Goal: Information Seeking & Learning: Learn about a topic

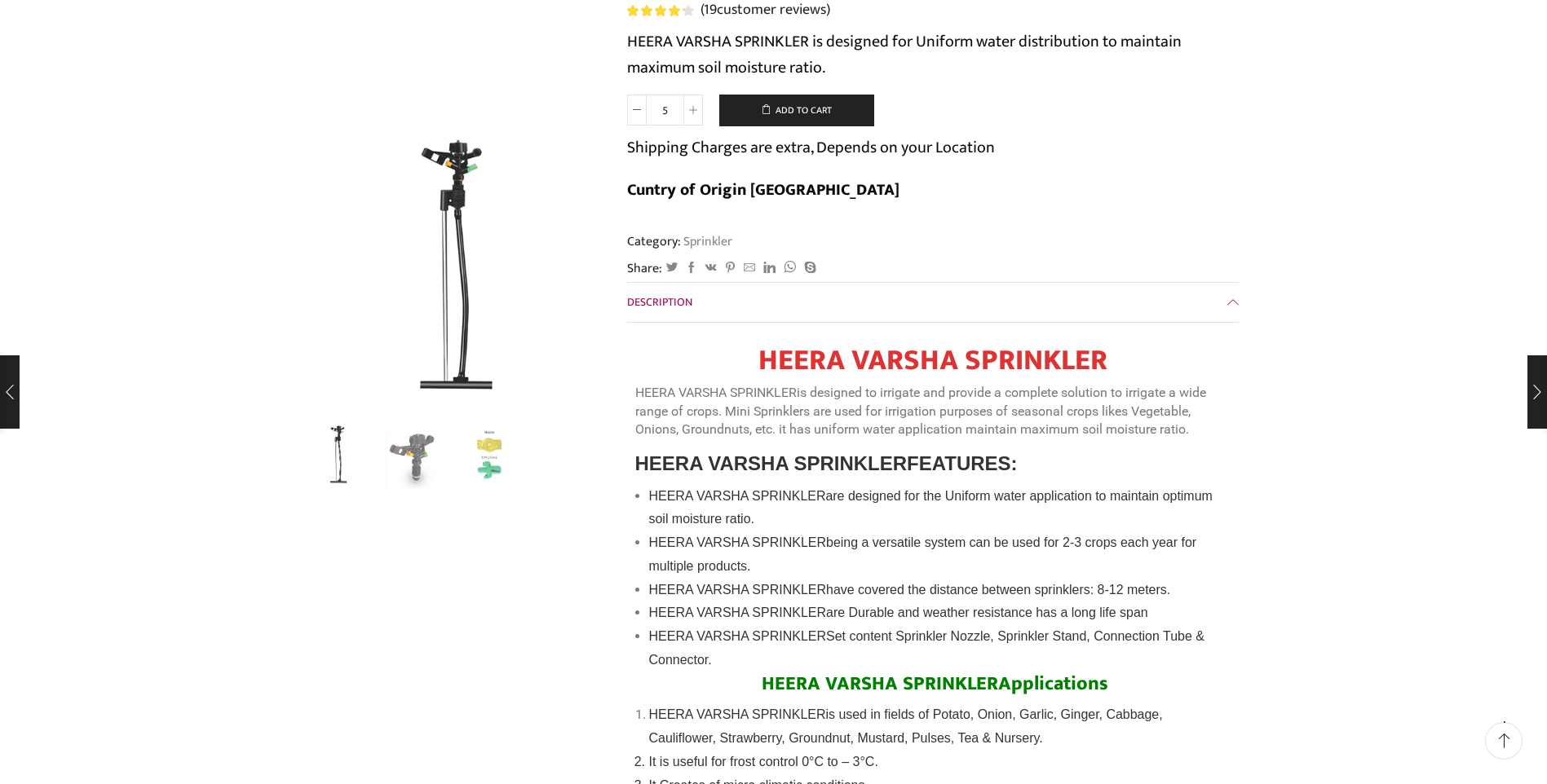
scroll to position [245, 0]
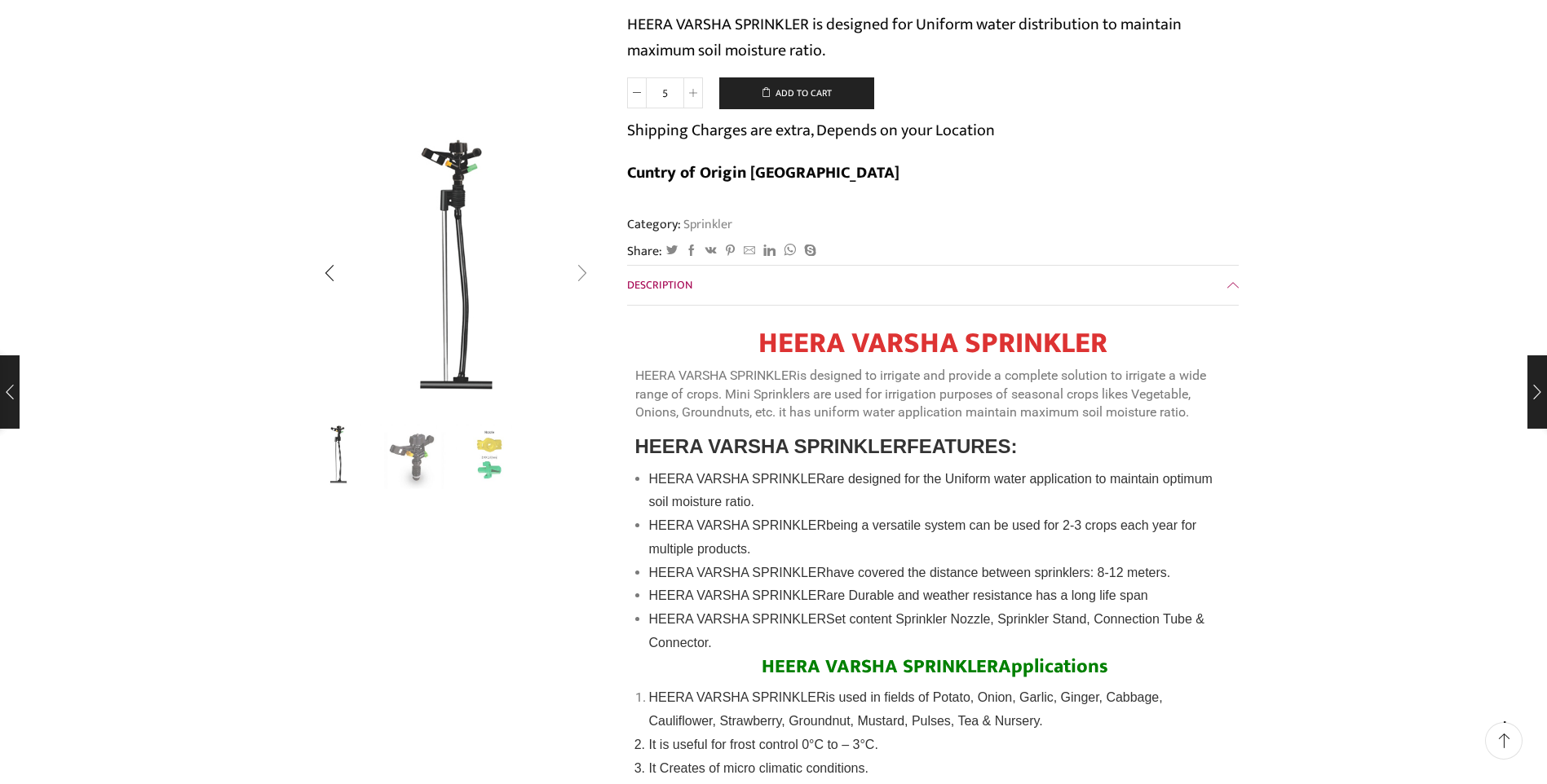
click at [585, 272] on div "Next slide" at bounding box center [582, 273] width 41 height 41
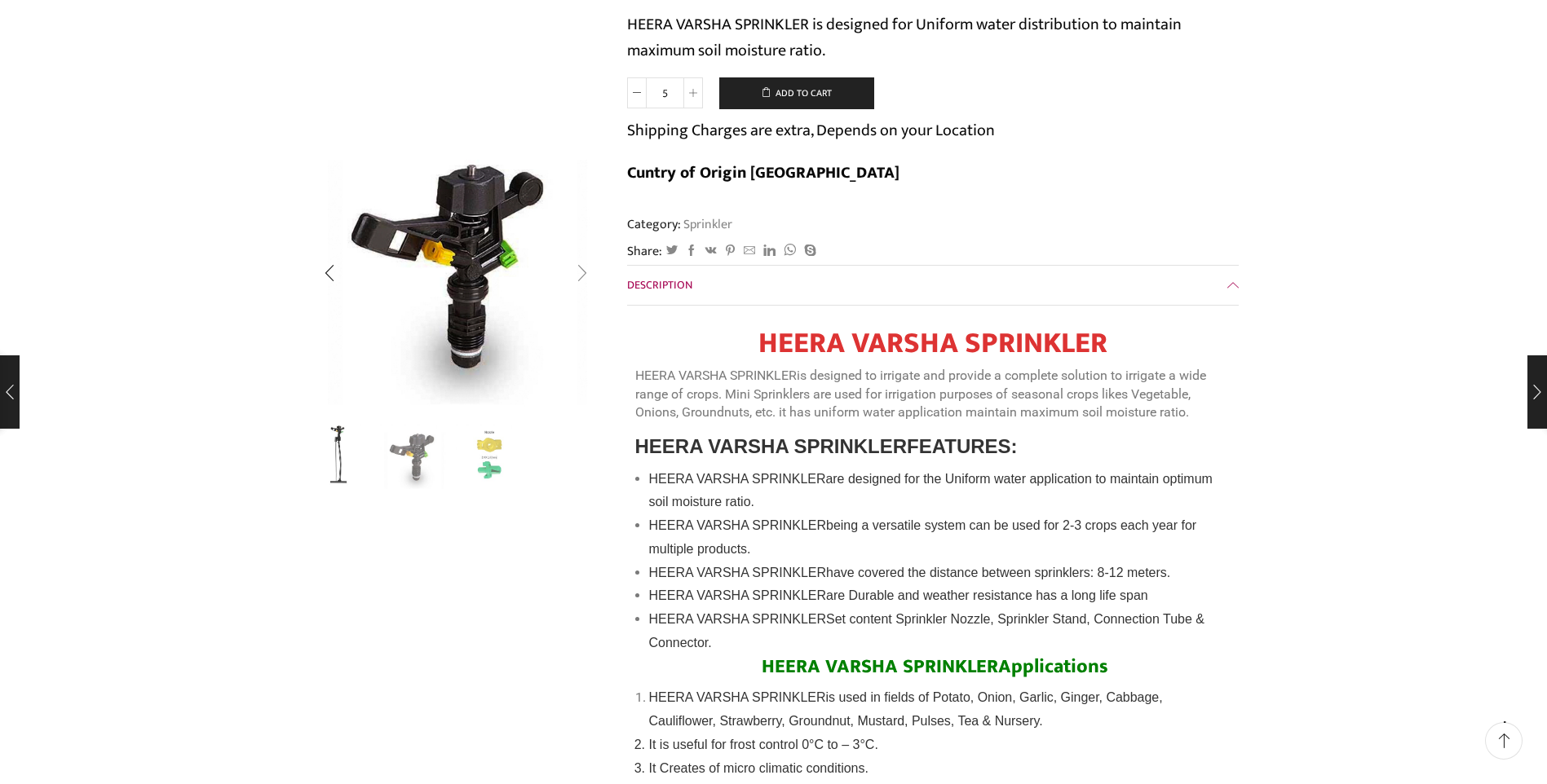
click at [585, 272] on div "Next slide" at bounding box center [582, 273] width 41 height 41
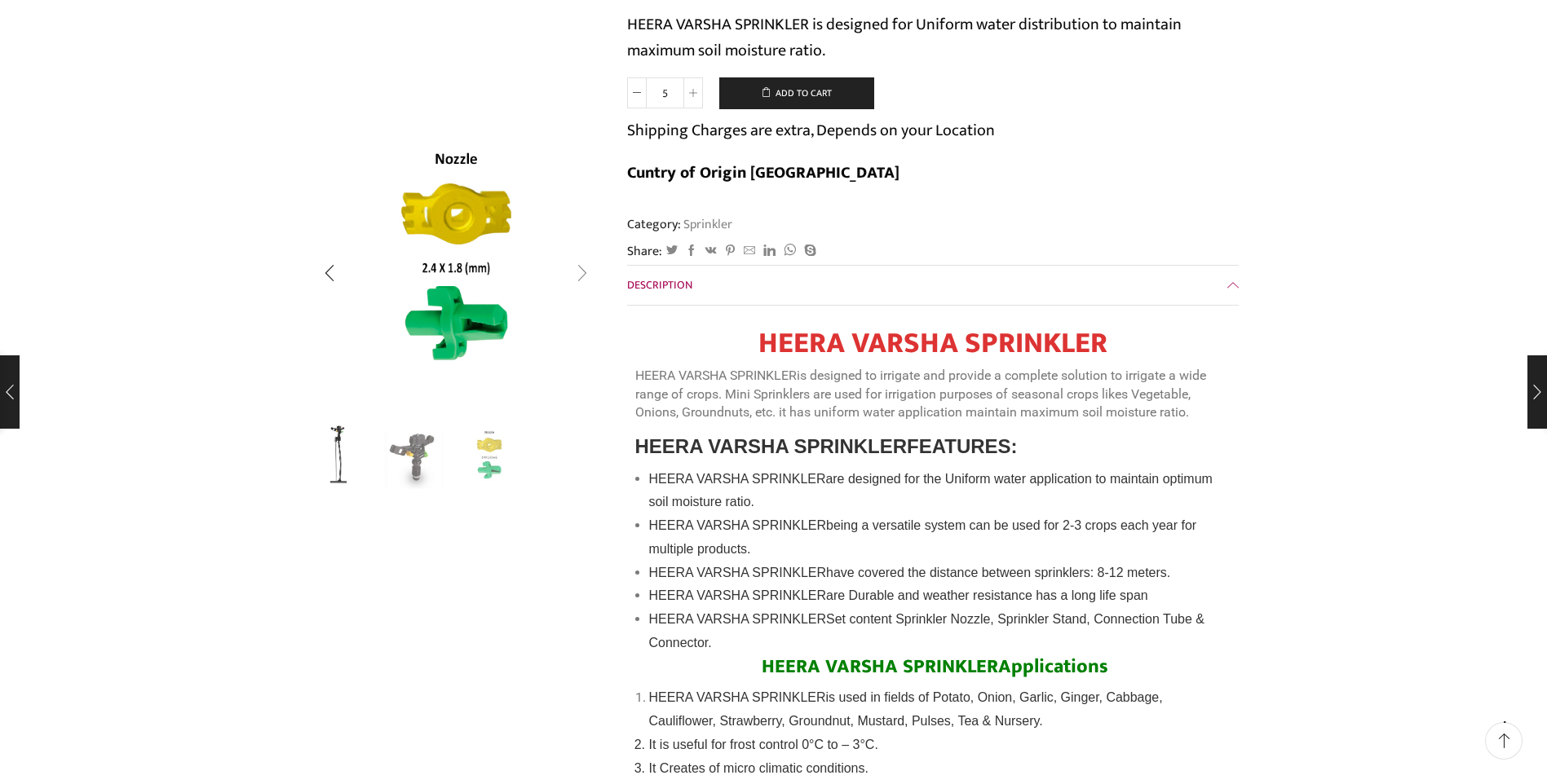
click at [585, 272] on div "Next slide" at bounding box center [582, 273] width 41 height 41
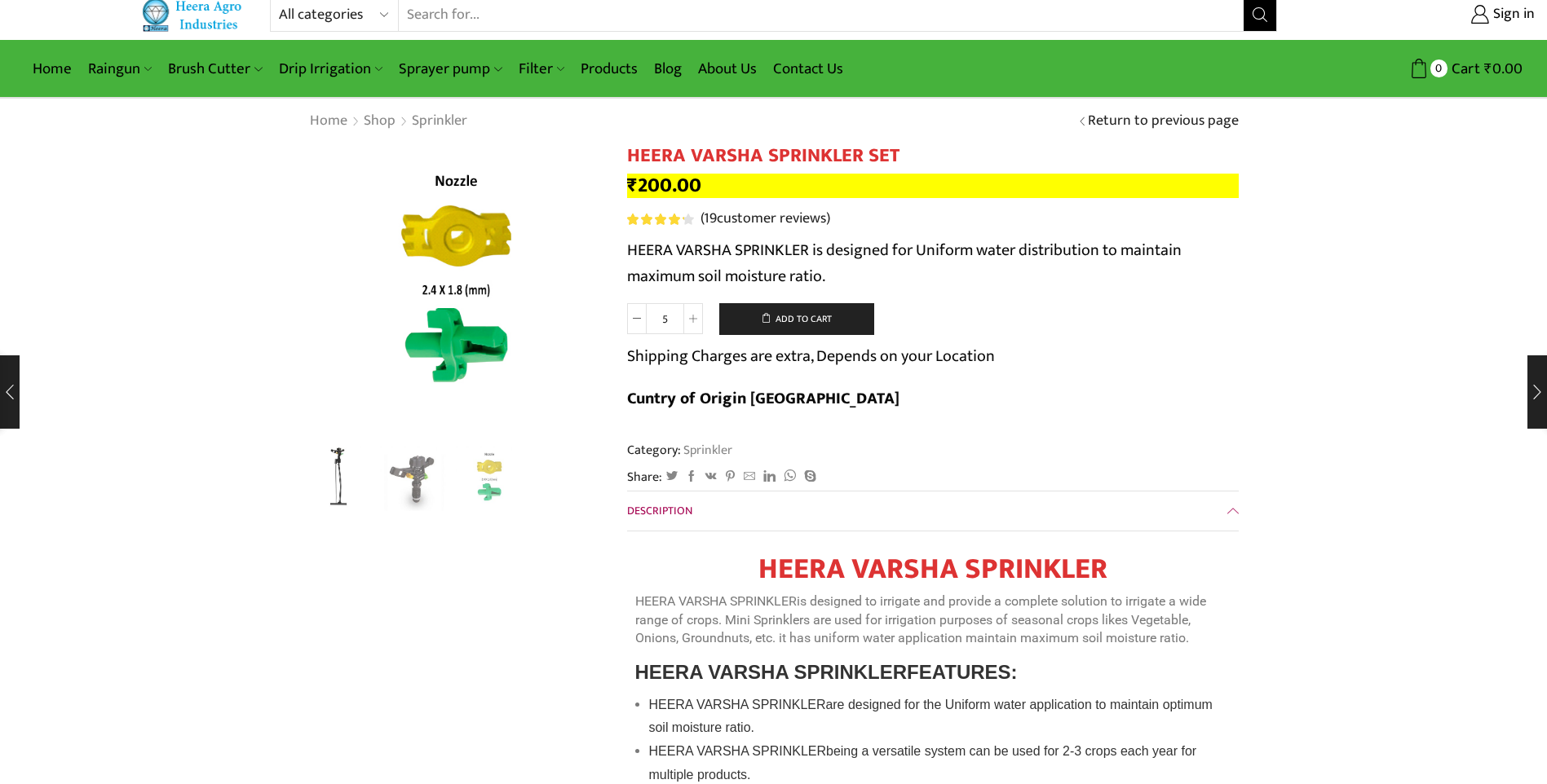
scroll to position [0, 0]
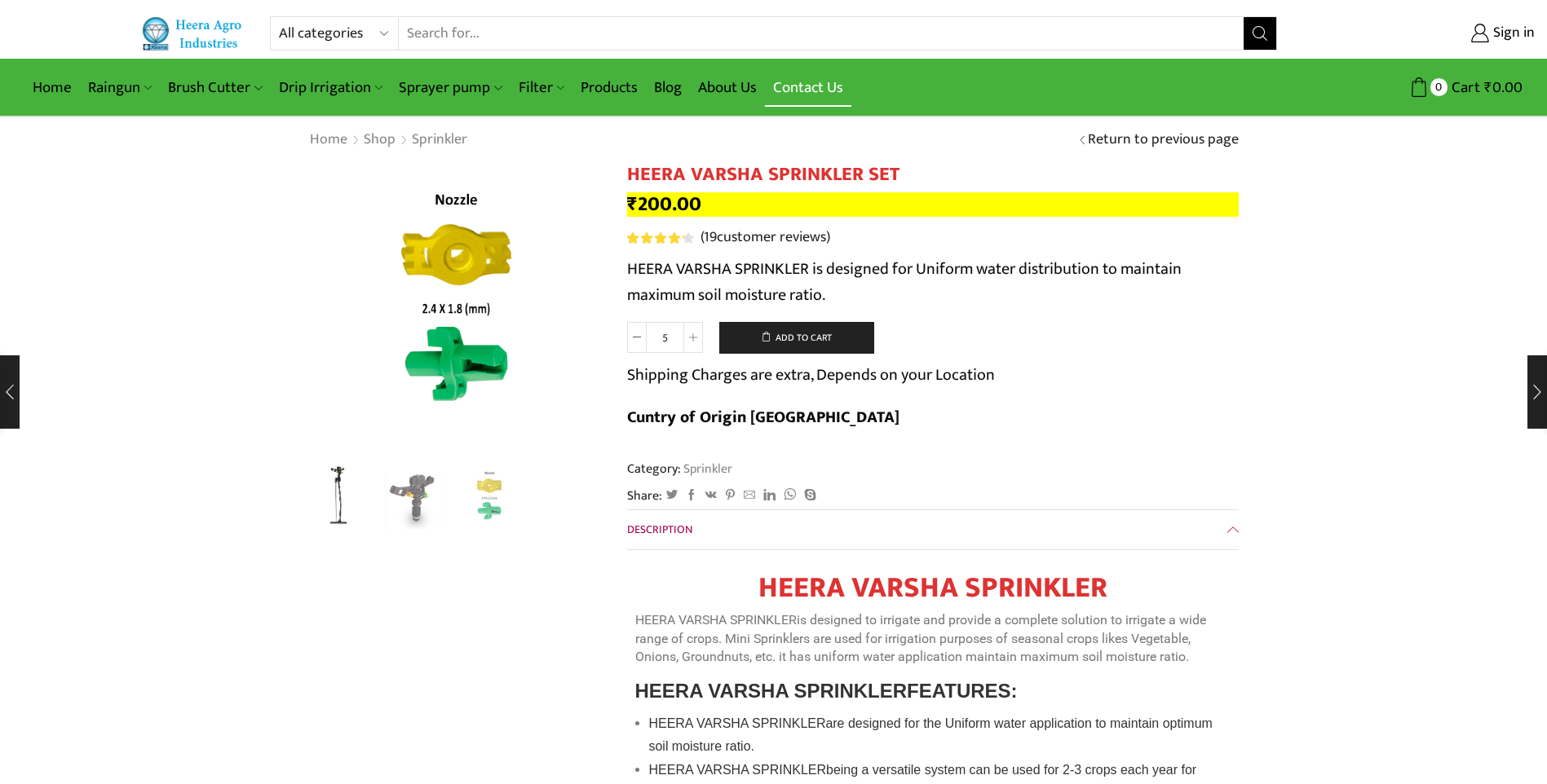
click at [806, 79] on link "Contact Us" at bounding box center [807, 87] width 86 height 38
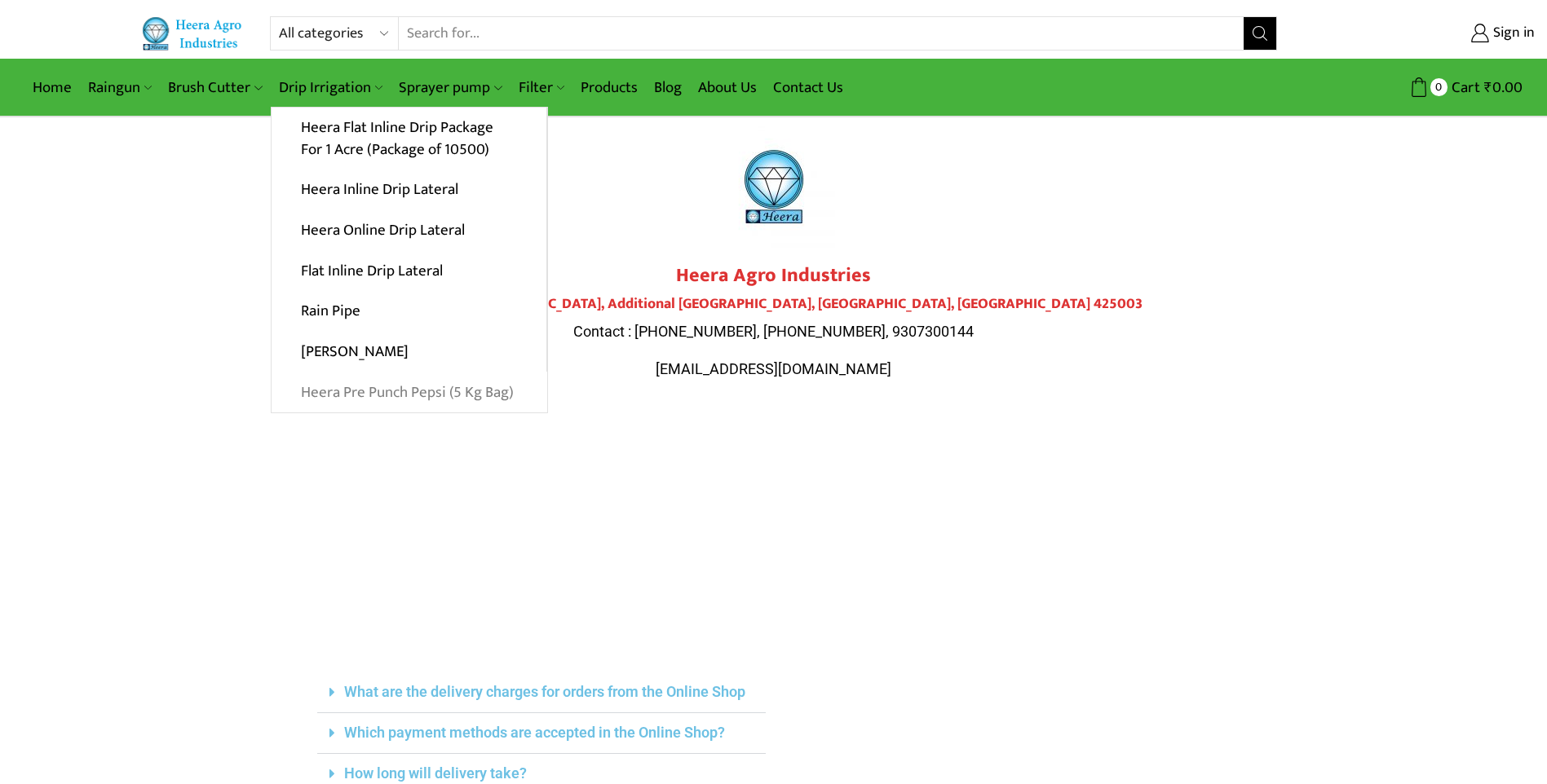
click at [478, 388] on link "Heera Pre Punch Pepsi (5 Kg Bag)" at bounding box center [409, 392] width 275 height 41
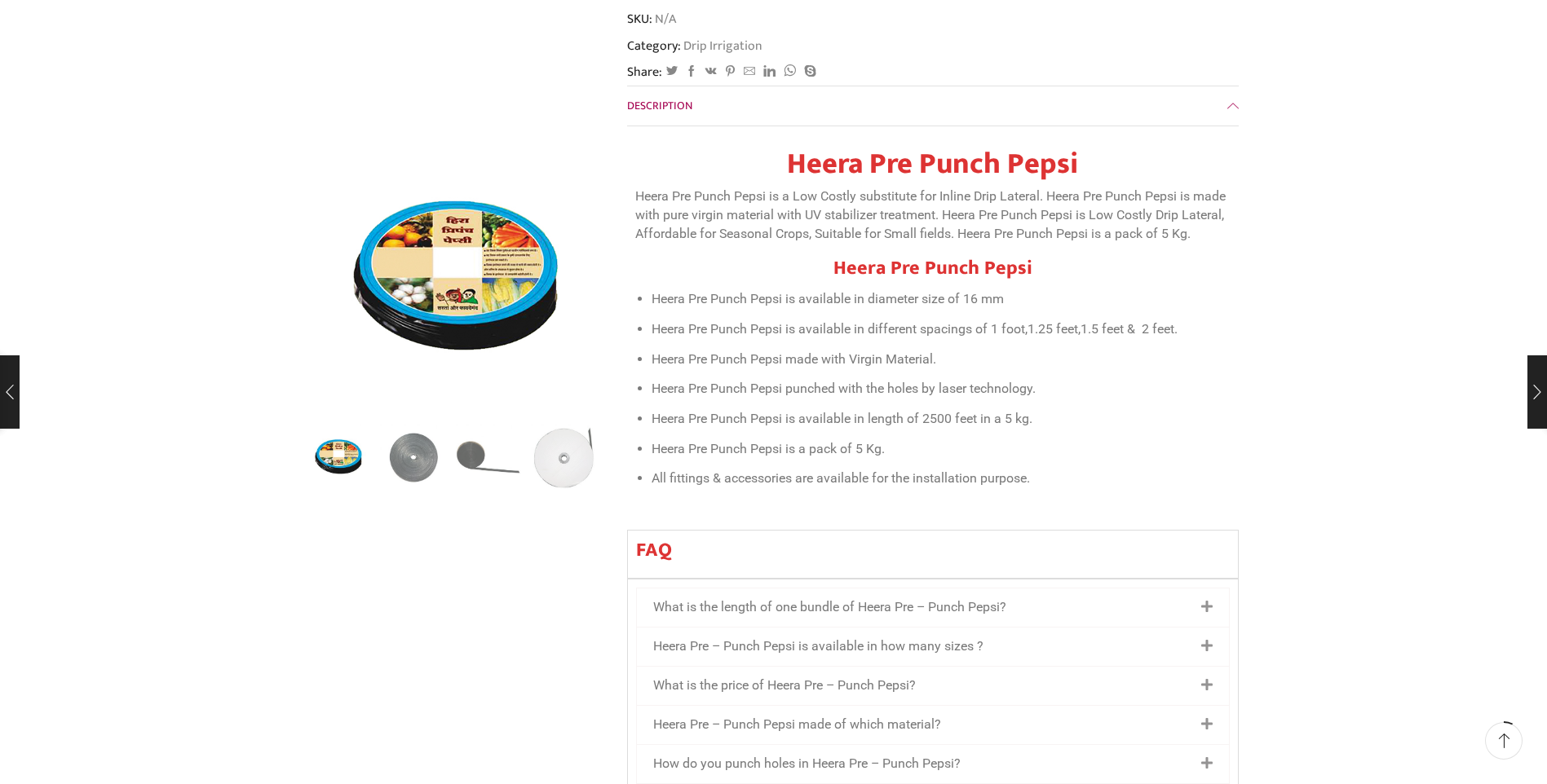
scroll to position [652, 0]
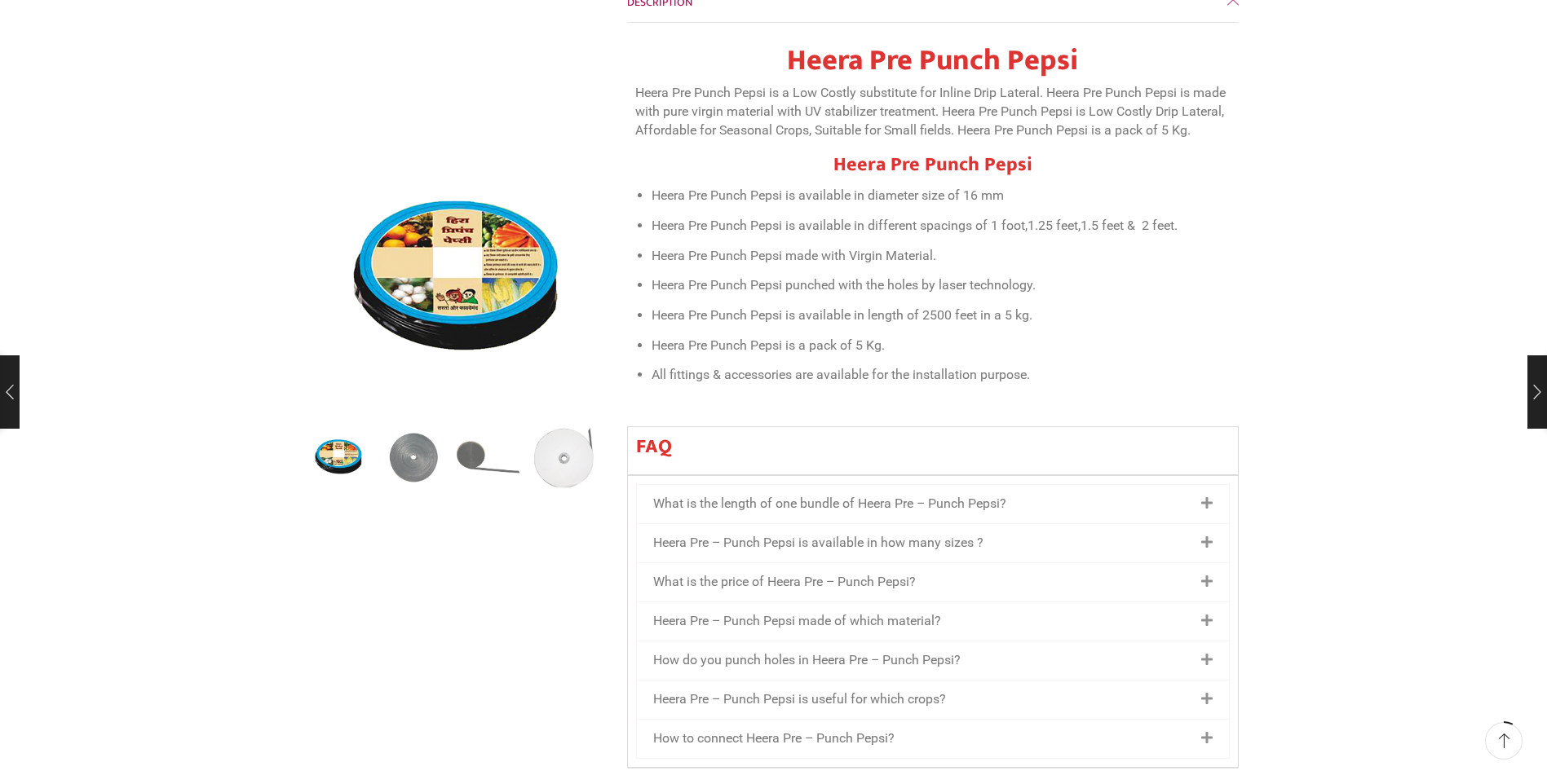
click at [1207, 693] on icon at bounding box center [1207, 700] width 11 height 13
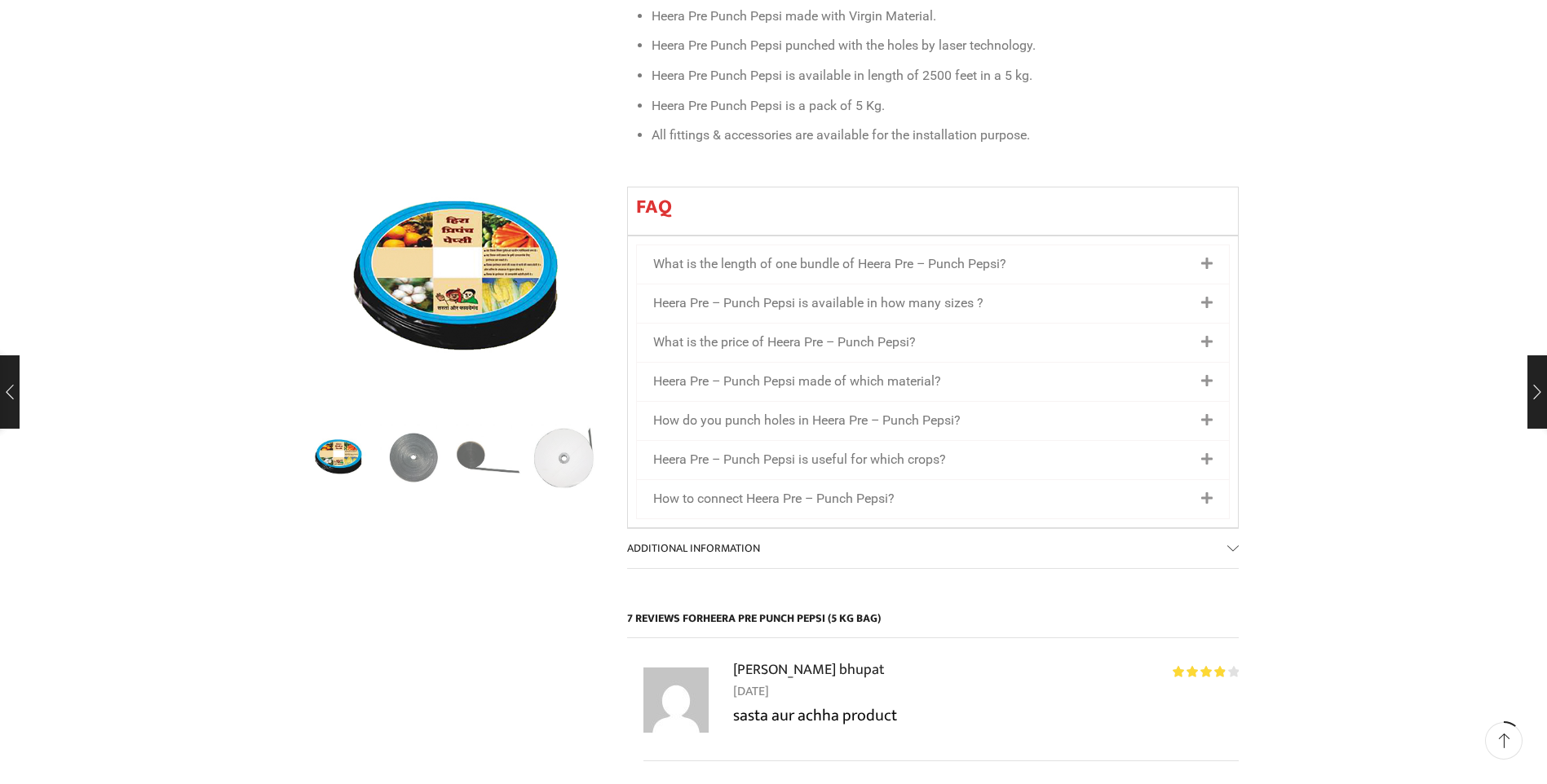
scroll to position [897, 0]
click at [921, 408] on link "How do you punch holes in Heera Pre – Punch Pepsi?" at bounding box center [807, 415] width 308 height 16
click at [924, 447] on link "Heera Pre – Punch Pepsi is useful for which crops?" at bounding box center [800, 454] width 293 height 16
click at [1205, 449] on icon at bounding box center [1207, 455] width 11 height 13
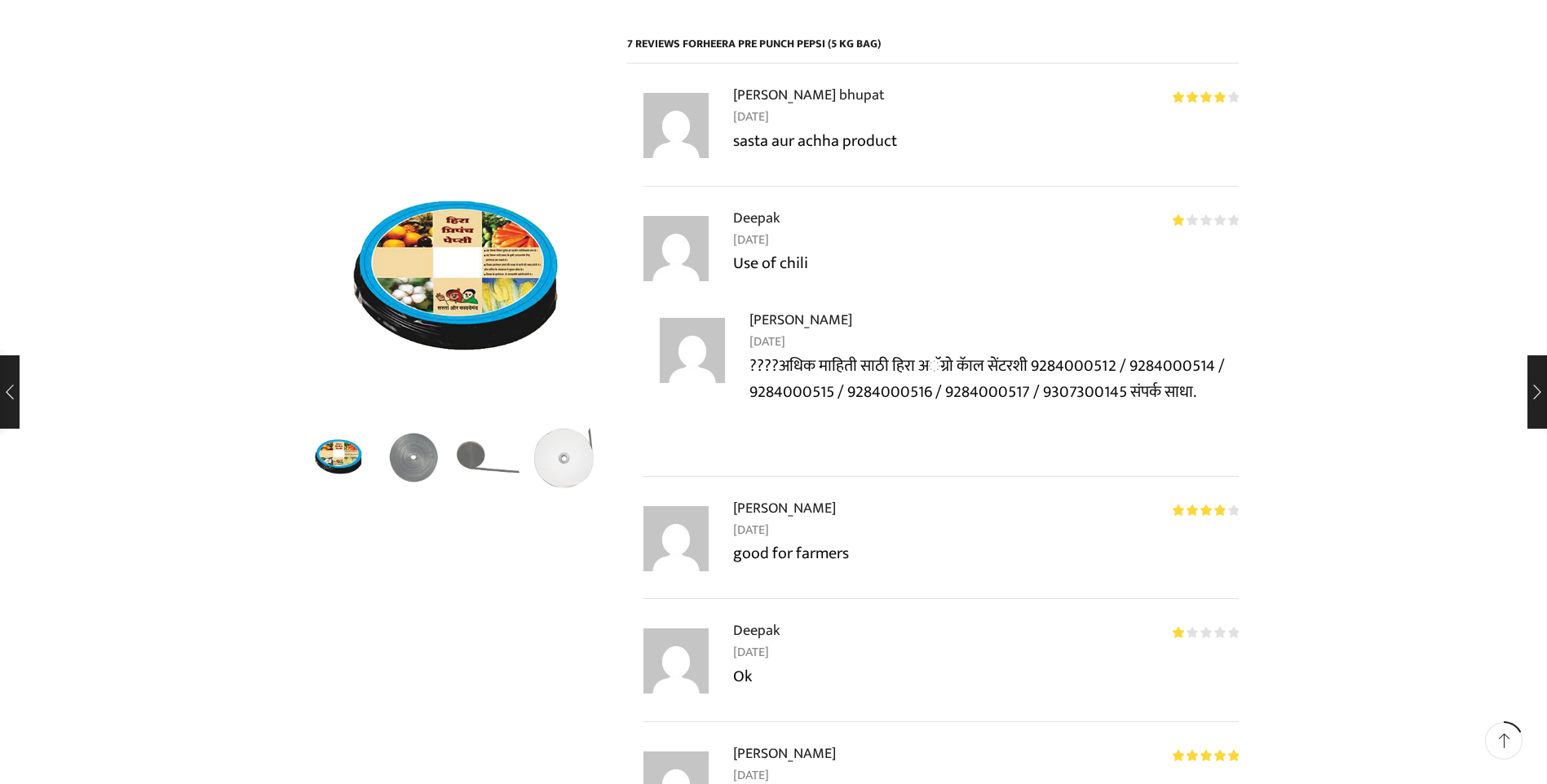
scroll to position [1467, 0]
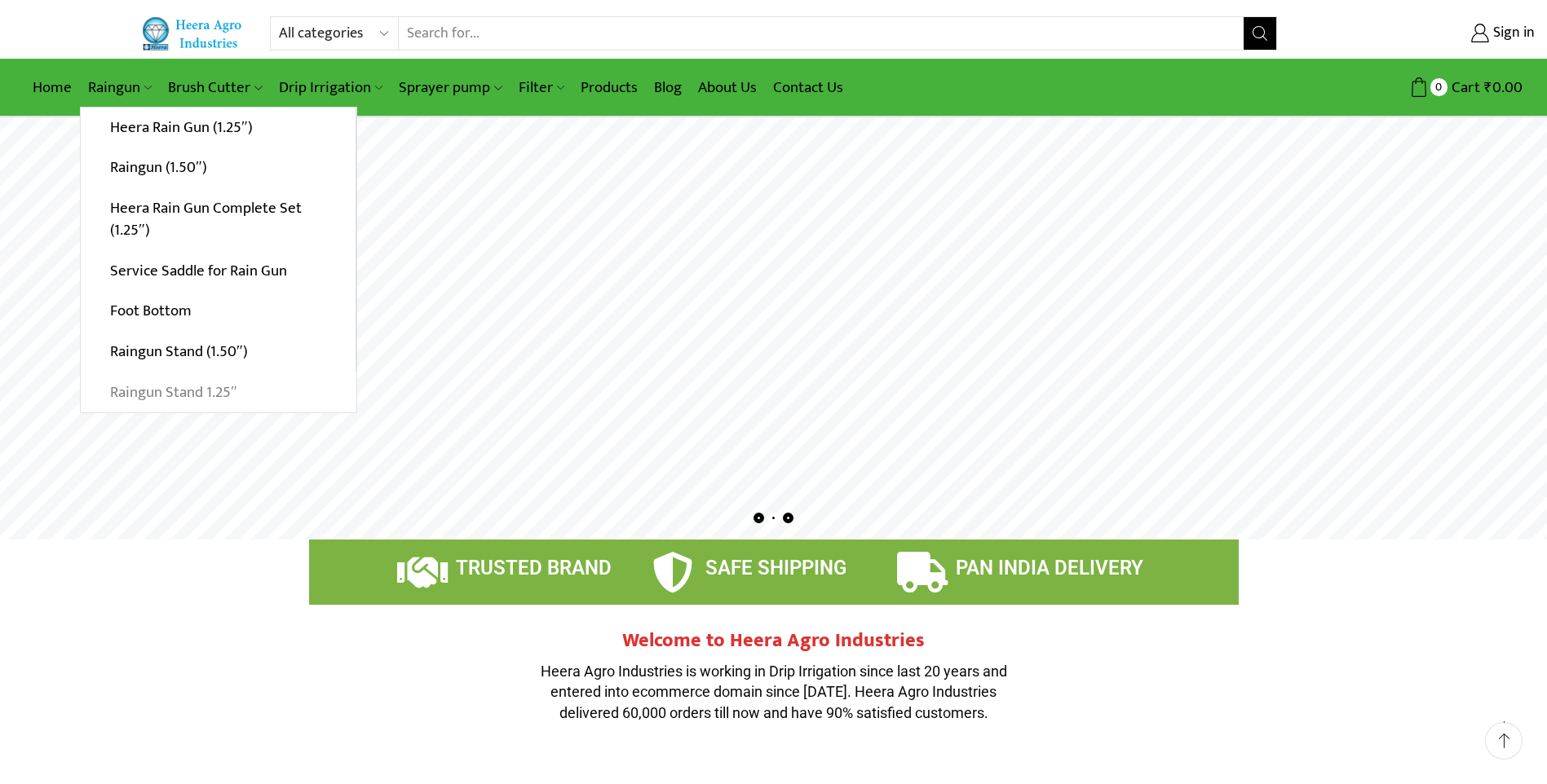
scroll to position [82, 0]
